Goal: Go to known website: Access a specific website the user already knows

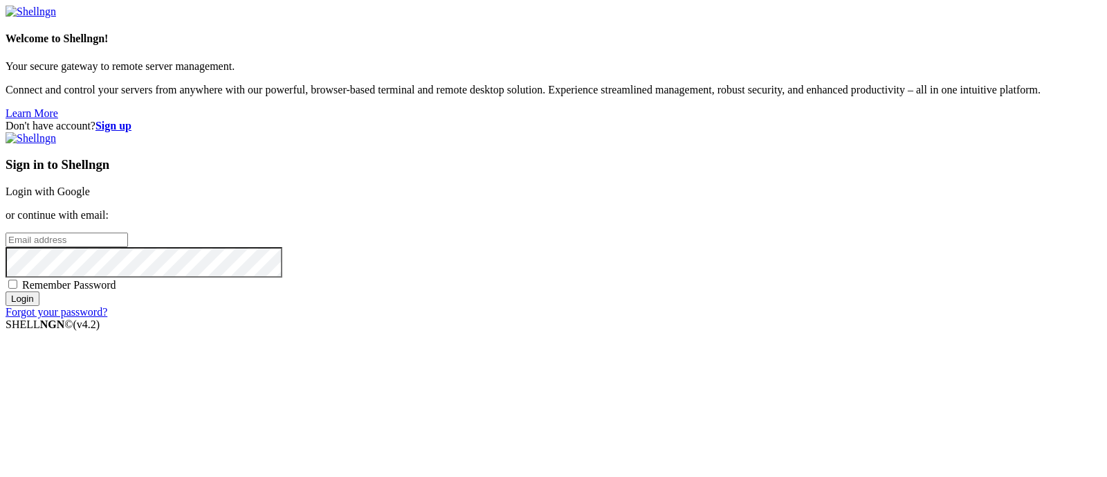
click at [90, 185] on link "Login with Google" at bounding box center [48, 191] width 84 height 12
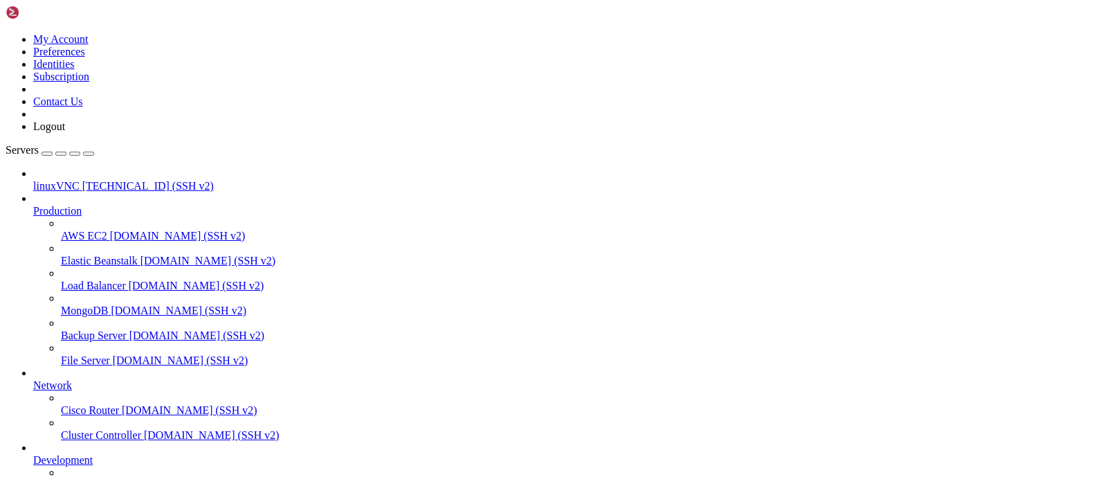
drag, startPoint x: 840, startPoint y: 888, endPoint x: 841, endPoint y: 906, distance: 18.0
